Goal: Complete application form

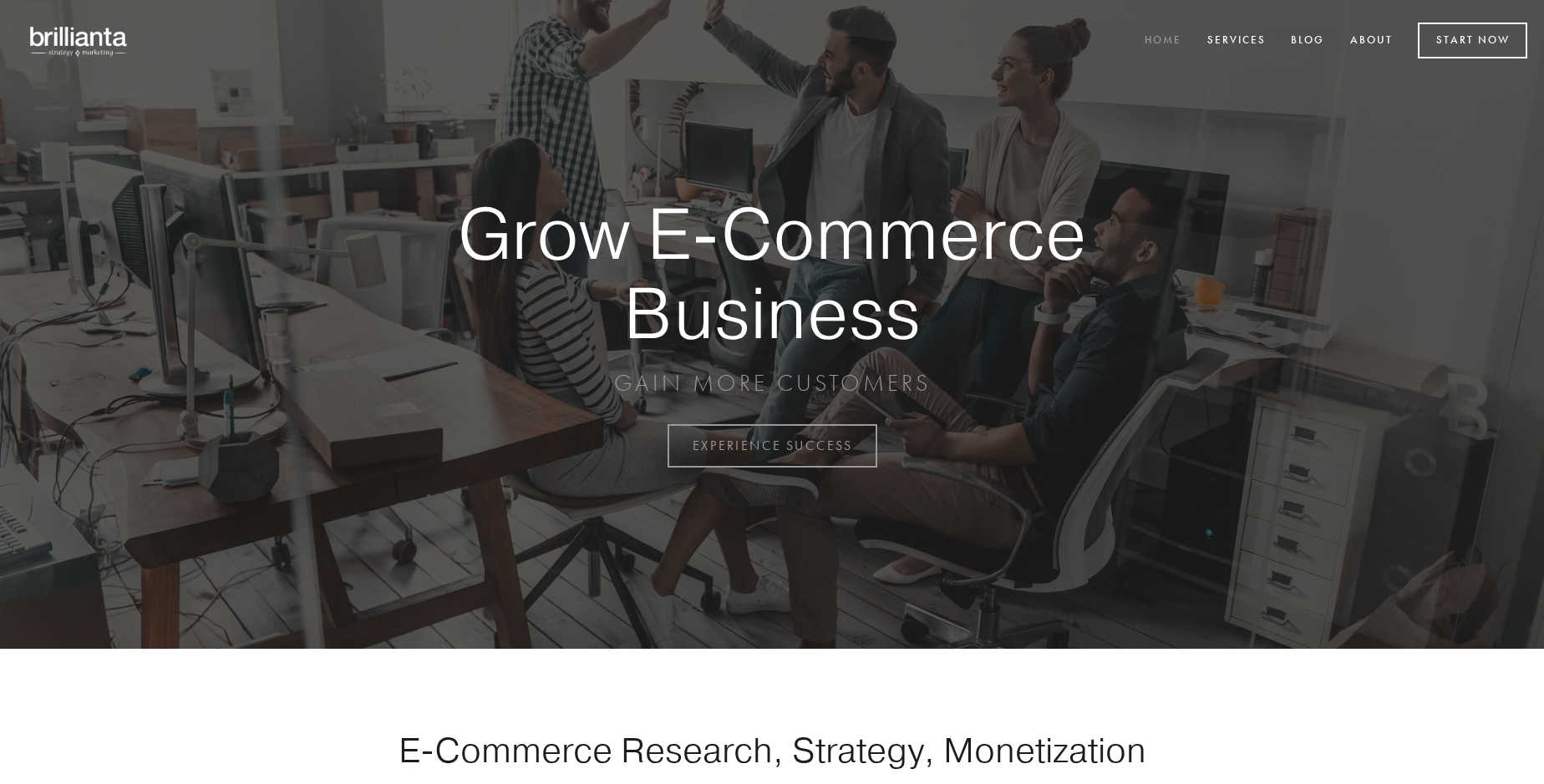
scroll to position [4378, 0]
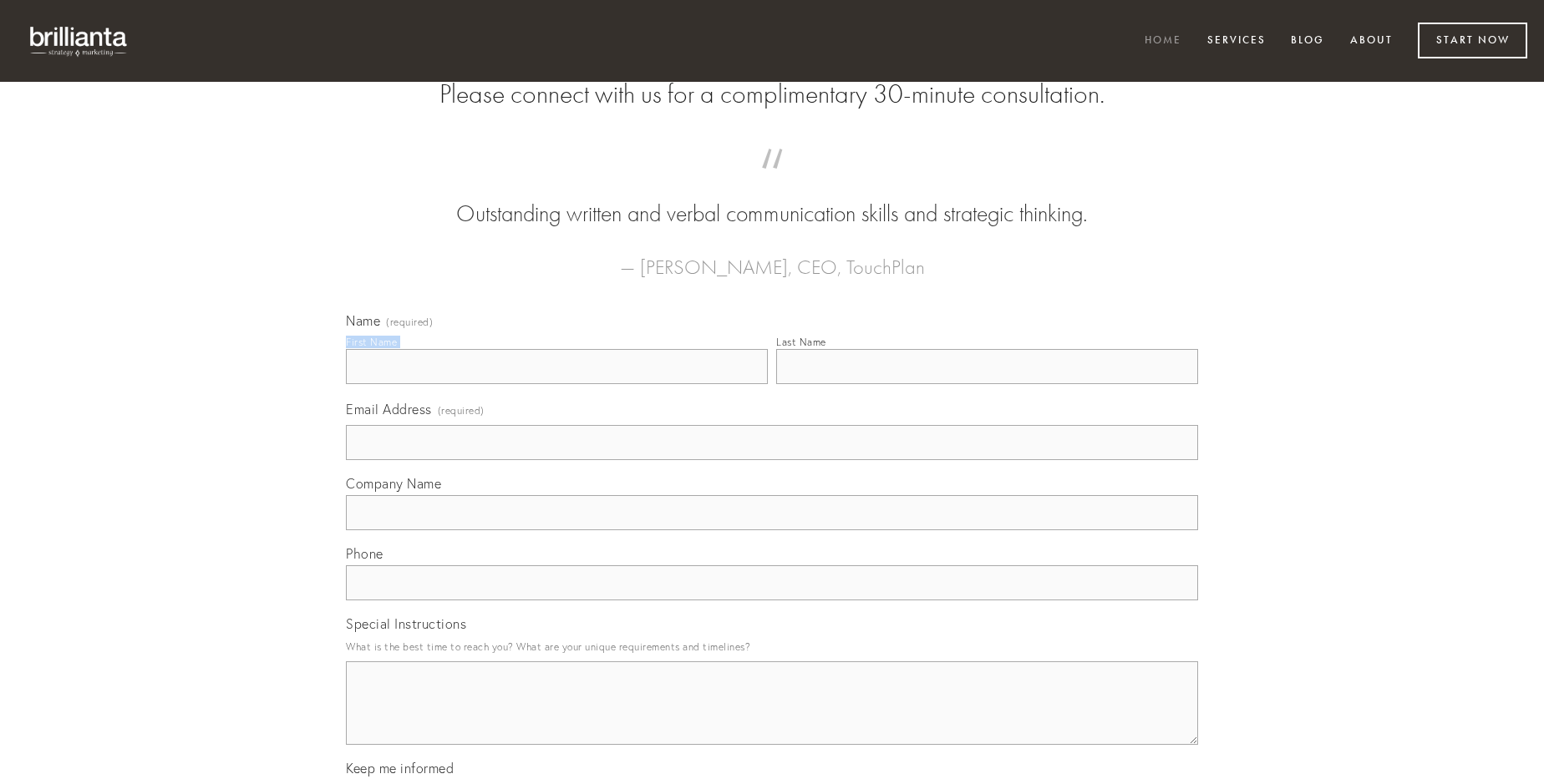
type input "[PERSON_NAME]"
click at [987, 384] on input "Last Name" at bounding box center [987, 366] width 422 height 35
type input "[PERSON_NAME]"
click at [772, 460] on input "Email Address (required)" at bounding box center [772, 443] width 852 height 35
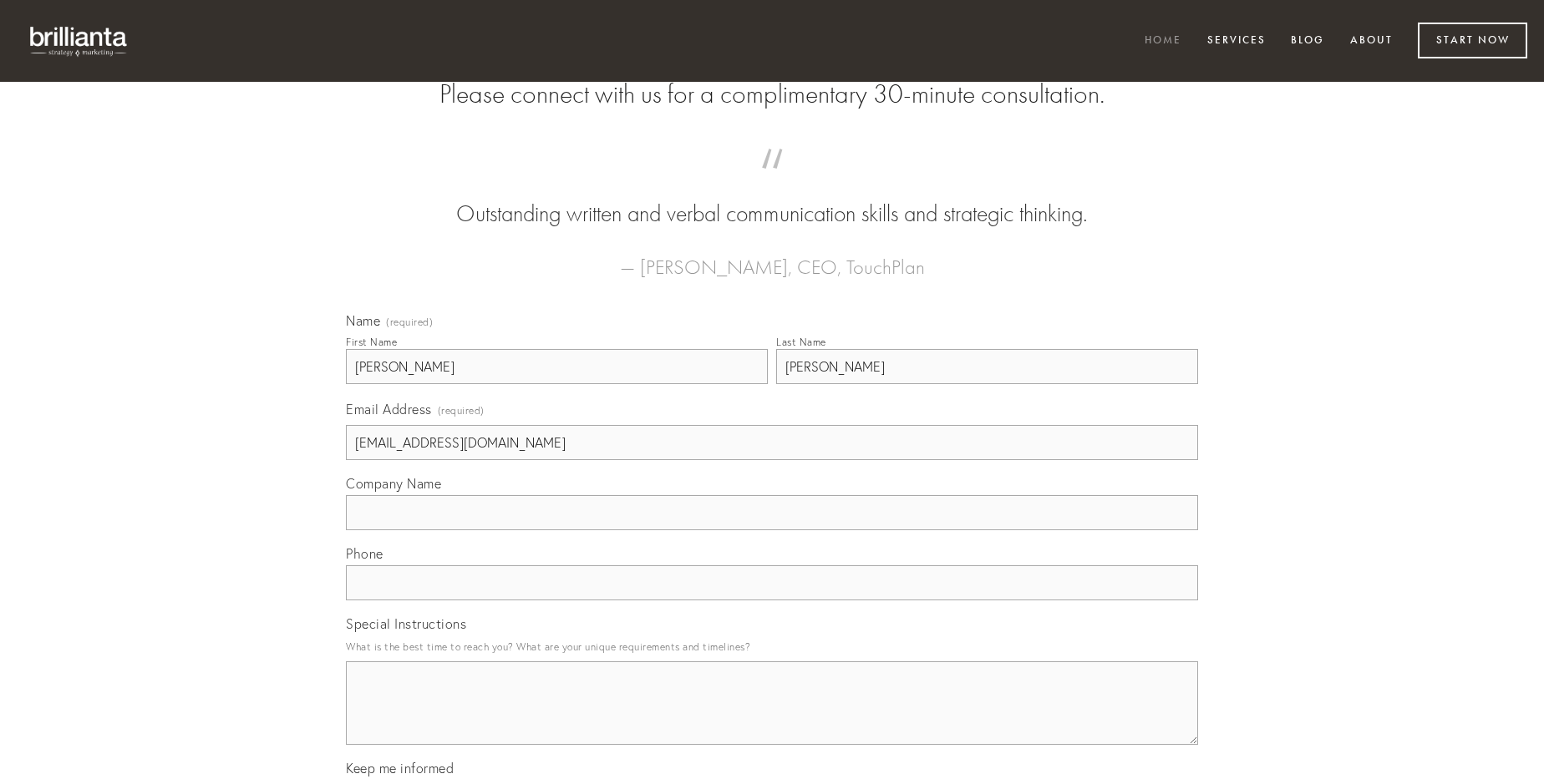
type input "[EMAIL_ADDRESS][DOMAIN_NAME]"
click at [772, 531] on input "Company Name" at bounding box center [772, 512] width 852 height 35
type input "surculus"
click at [772, 600] on input "text" at bounding box center [772, 582] width 852 height 35
click at [772, 718] on textarea "Special Instructions" at bounding box center [772, 703] width 852 height 83
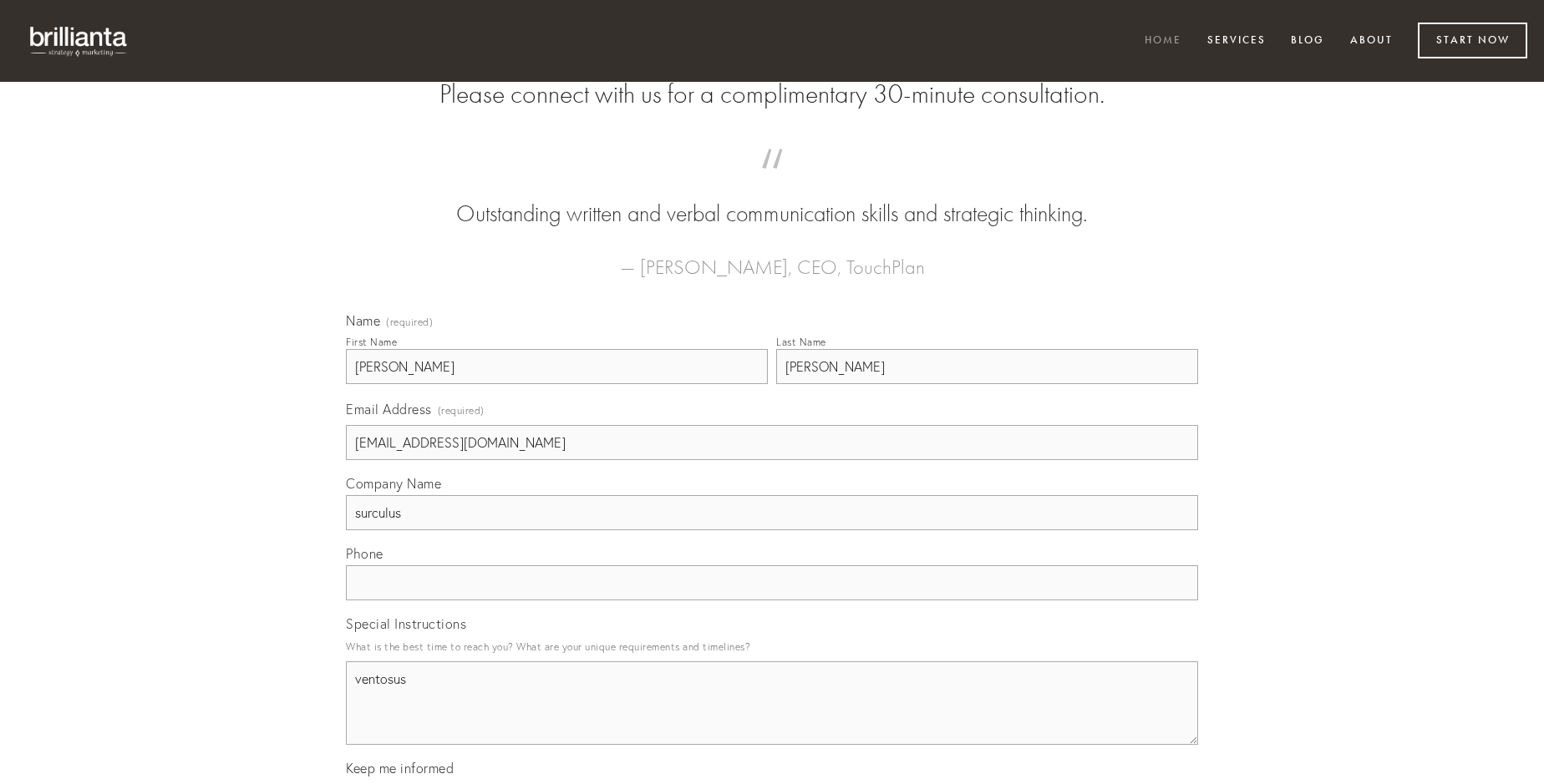
type textarea "ventosus"
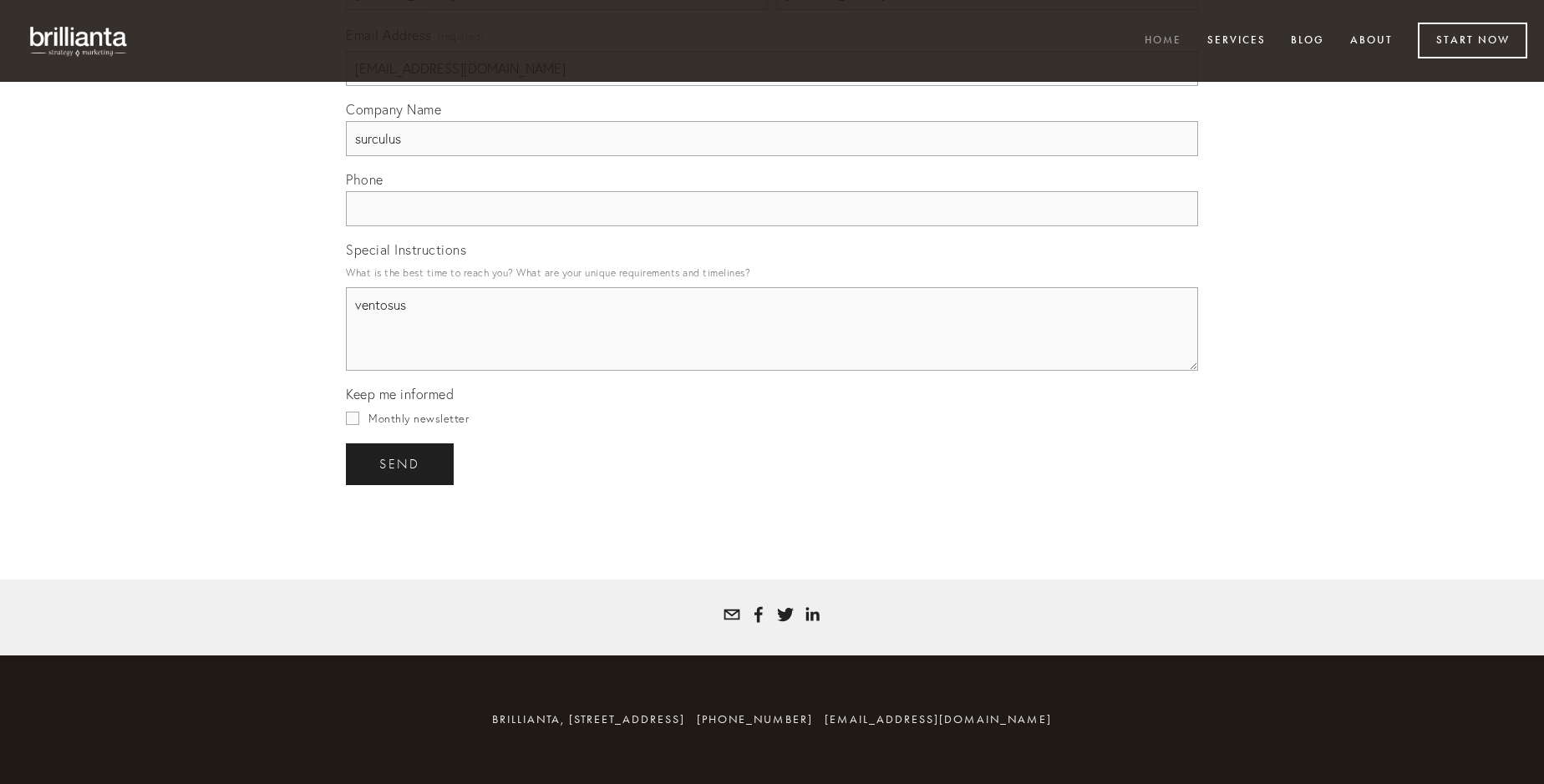
click at [401, 464] on span "send" at bounding box center [400, 465] width 41 height 15
